Goal: Task Accomplishment & Management: Manage account settings

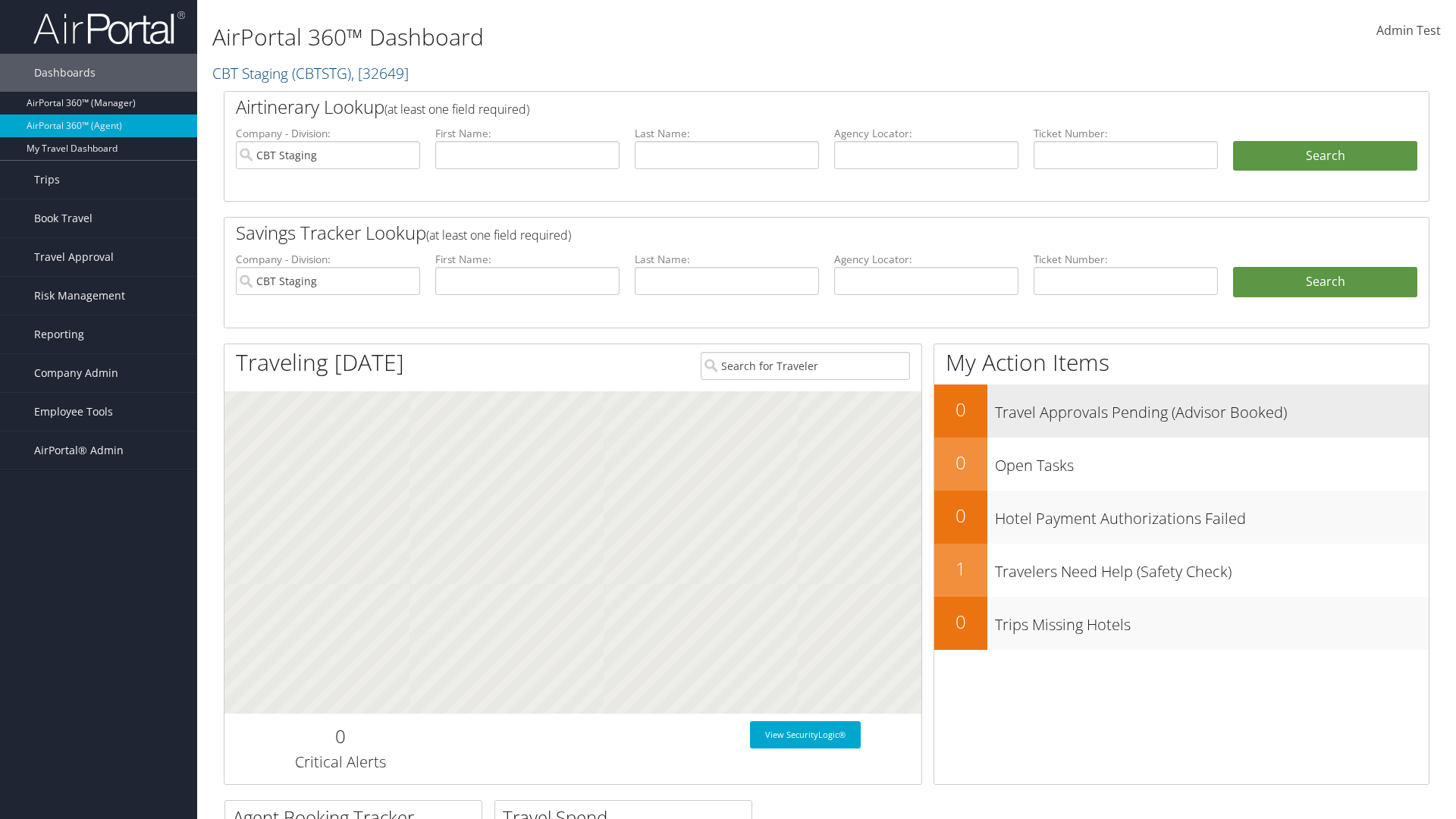
click at [1181, 410] on h3 "Travel Approvals Pending (Advisor Booked)" at bounding box center [1211, 409] width 433 height 29
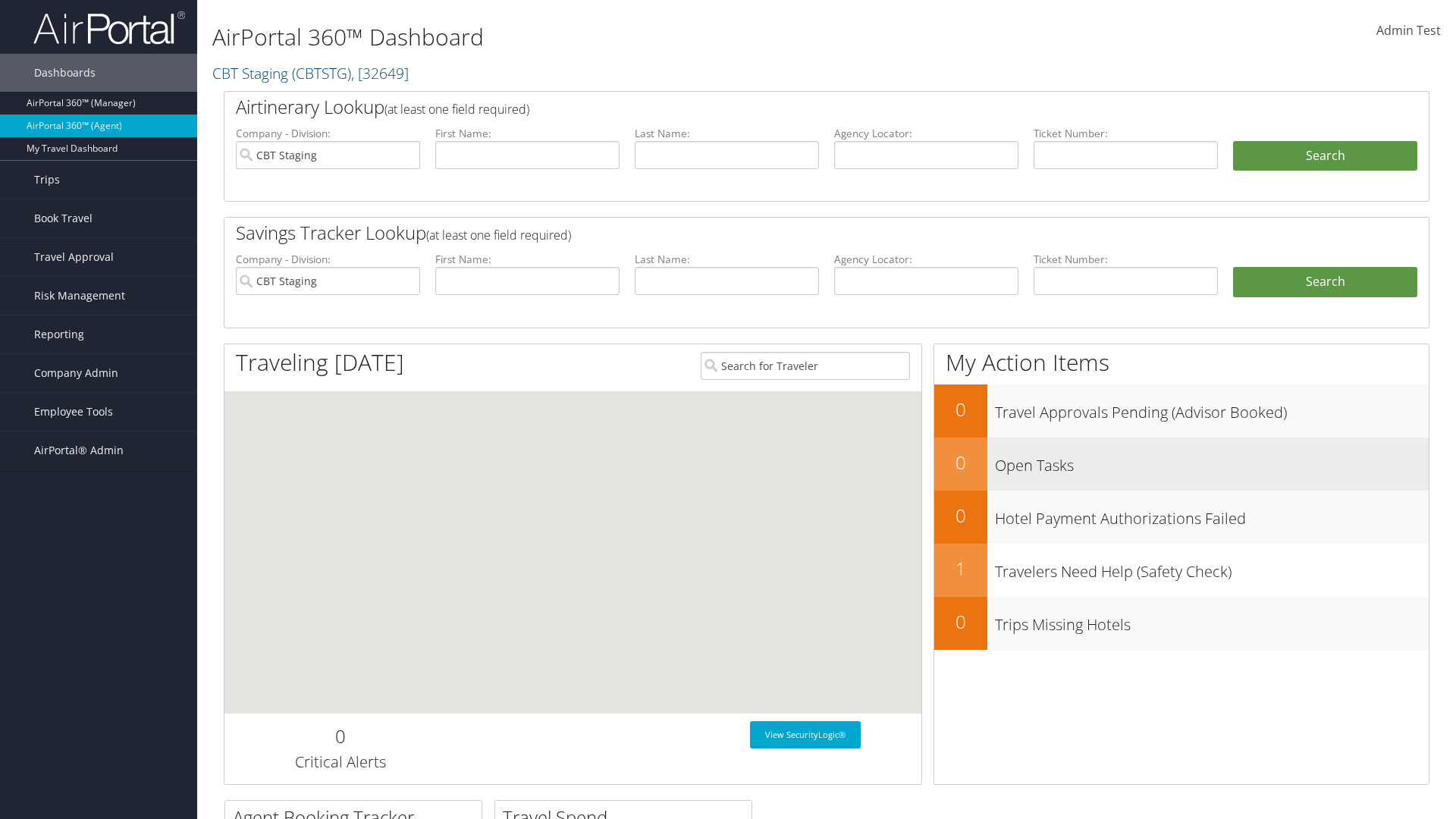
click at [1181, 464] on h3 "Open Tasks" at bounding box center [1211, 462] width 433 height 29
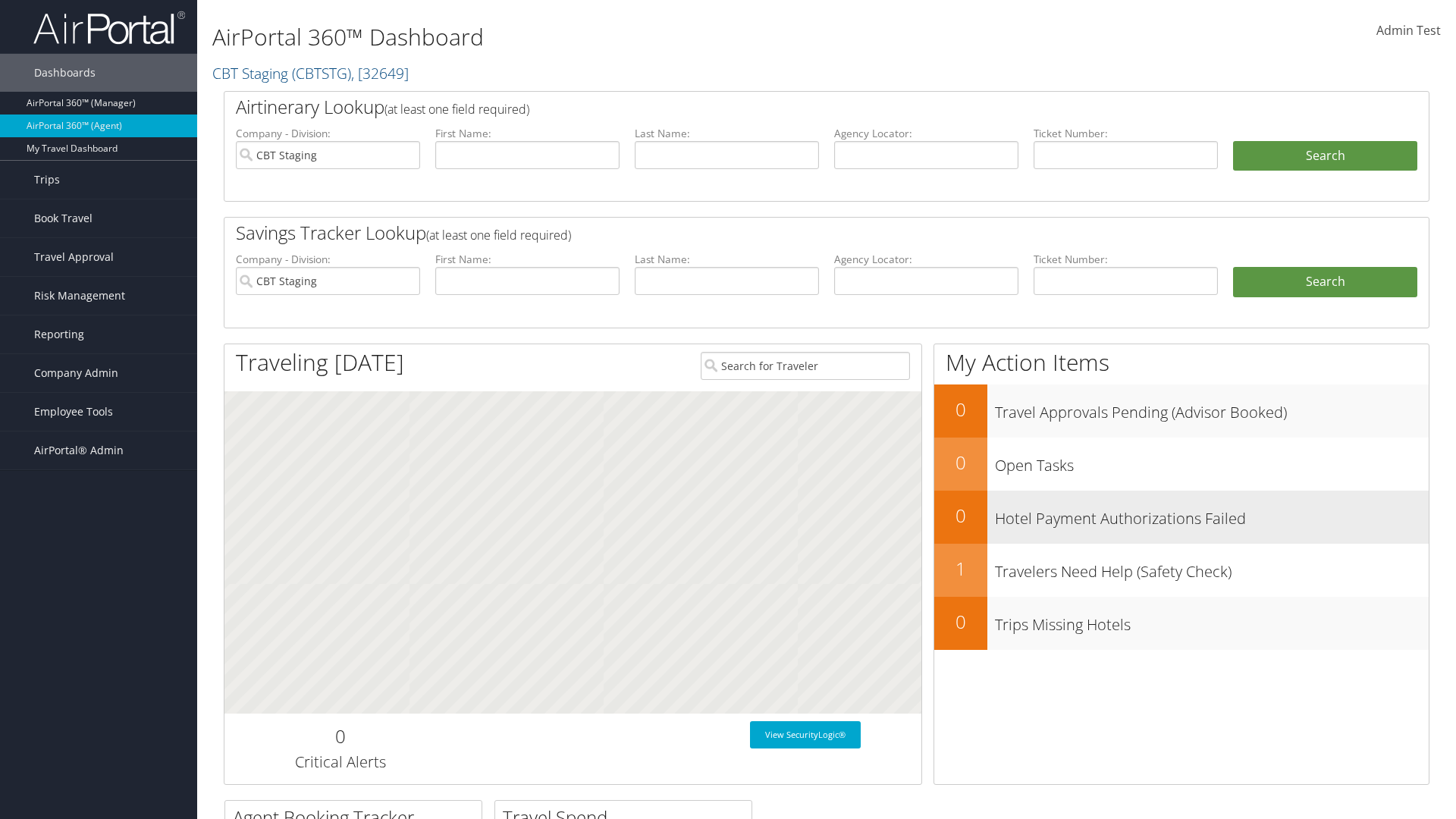
click at [1181, 516] on h3 "Hotel Payment Authorizations Failed" at bounding box center [1211, 515] width 433 height 29
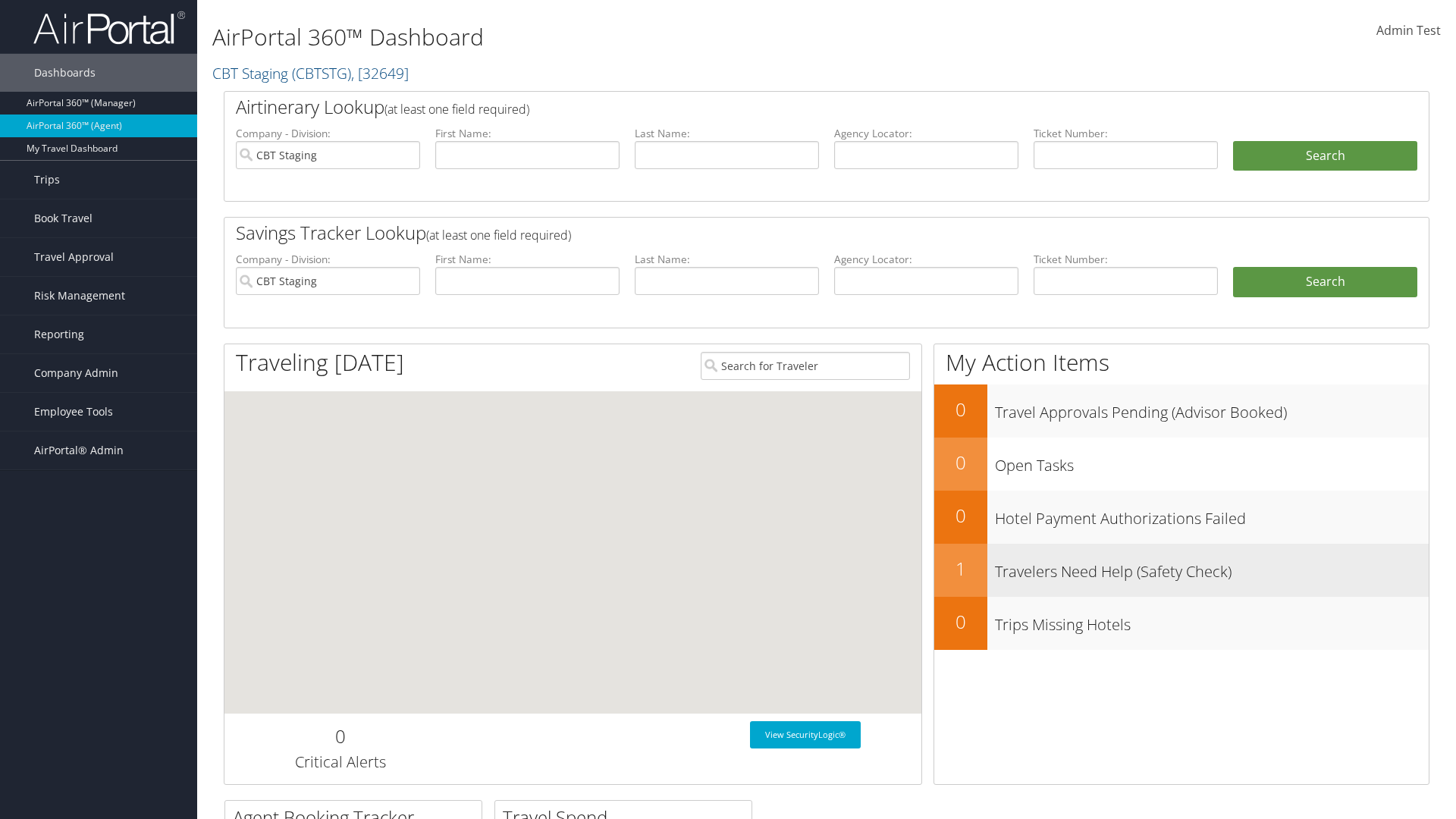
click at [1181, 570] on h3 "Travelers Need Help (Safety Check)" at bounding box center [1211, 568] width 433 height 29
